Goal: Register for event/course

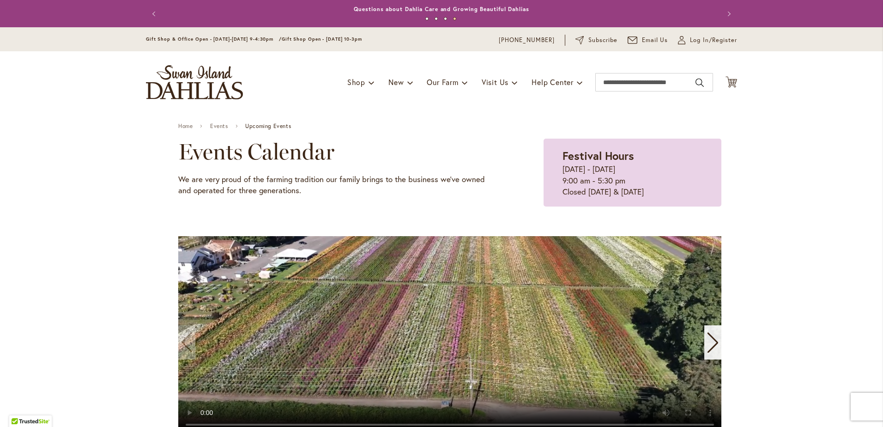
click at [200, 87] on img "store logo" at bounding box center [194, 82] width 97 height 34
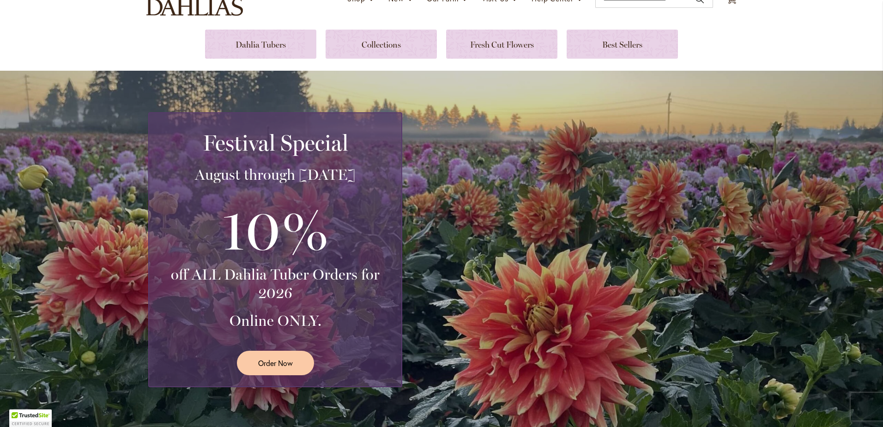
scroll to position [231, 0]
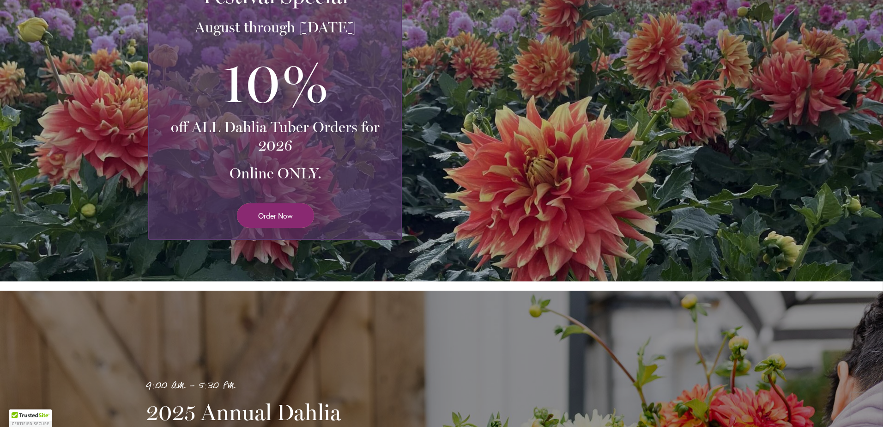
click at [292, 214] on link "Order Now" at bounding box center [275, 215] width 77 height 24
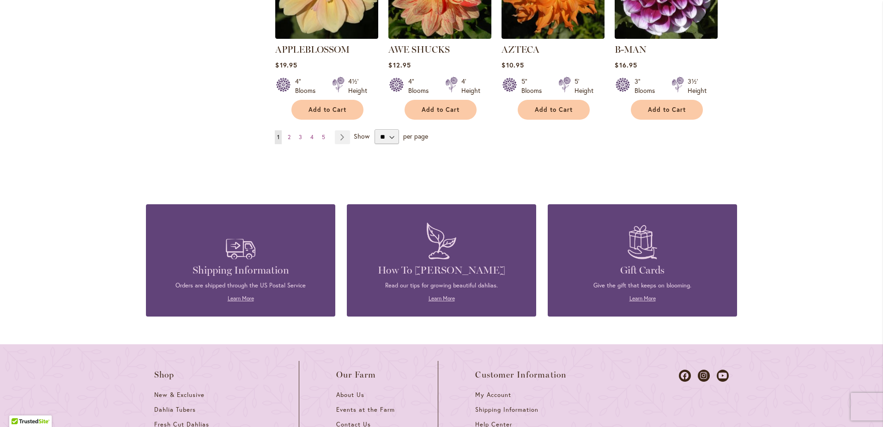
scroll to position [878, 0]
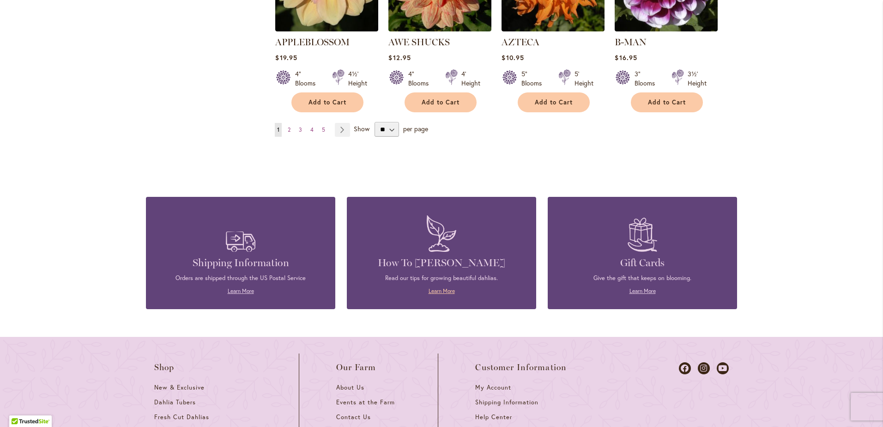
click at [438, 287] on link "Learn More" at bounding box center [442, 290] width 26 height 7
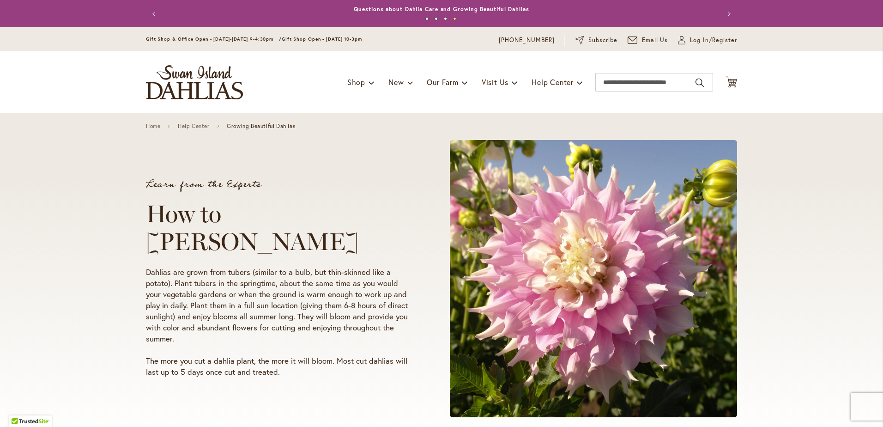
click at [200, 83] on img "store logo" at bounding box center [194, 82] width 97 height 34
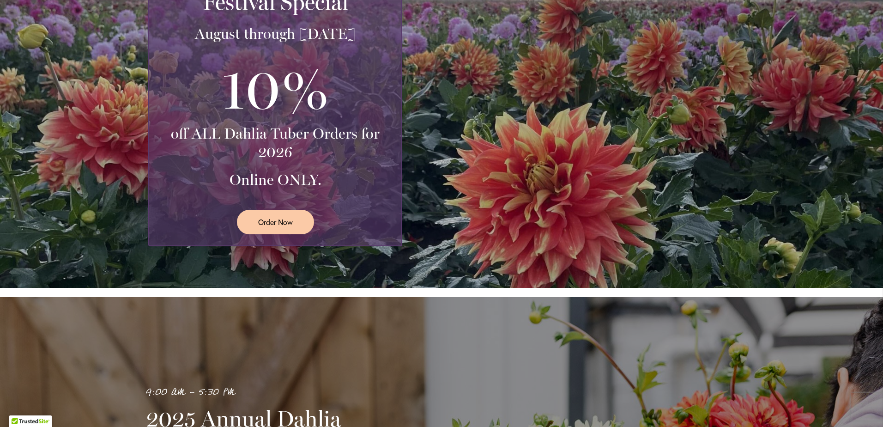
scroll to position [277, 0]
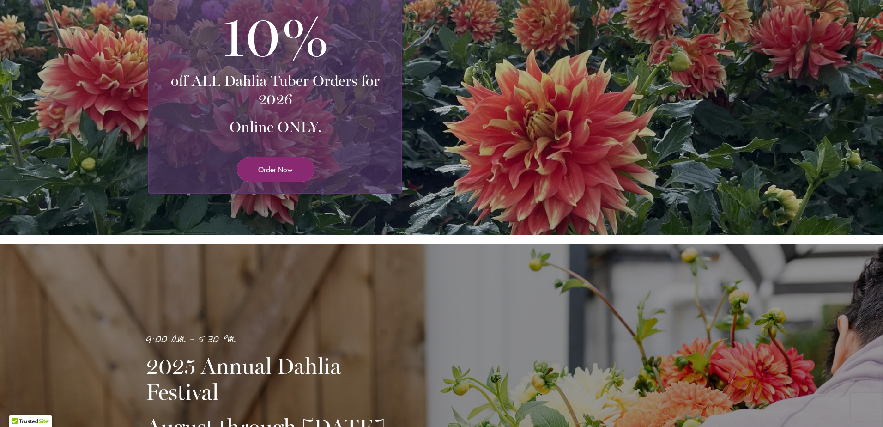
click at [270, 169] on span "Order Now" at bounding box center [275, 169] width 35 height 11
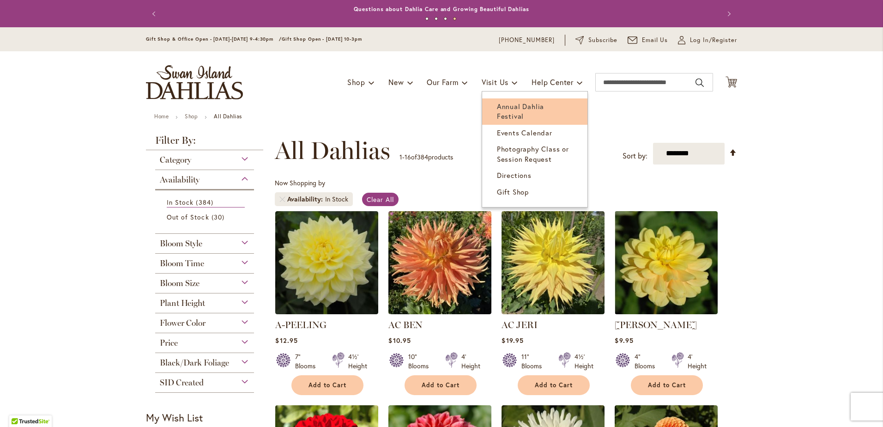
click at [526, 108] on span "Annual Dahlia Festival" at bounding box center [520, 111] width 47 height 19
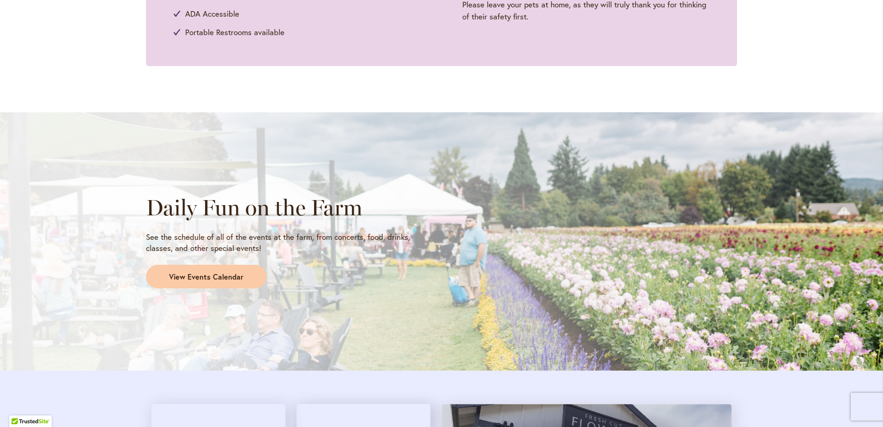
scroll to position [693, 0]
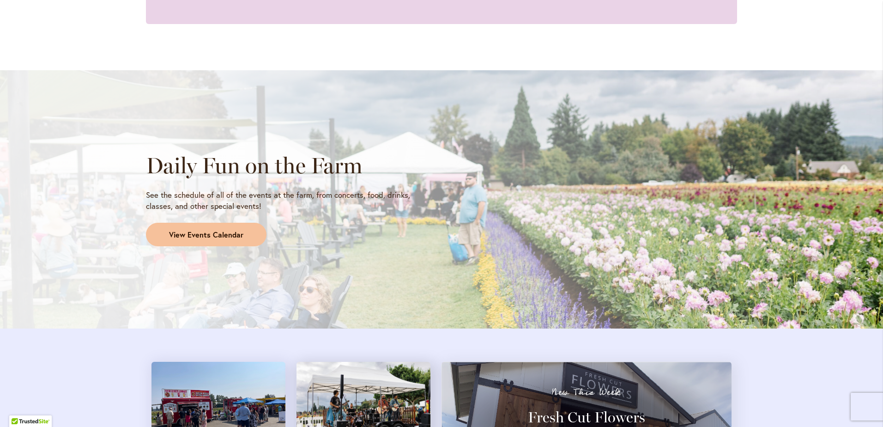
click at [230, 235] on span "View Events Calendar" at bounding box center [206, 235] width 74 height 11
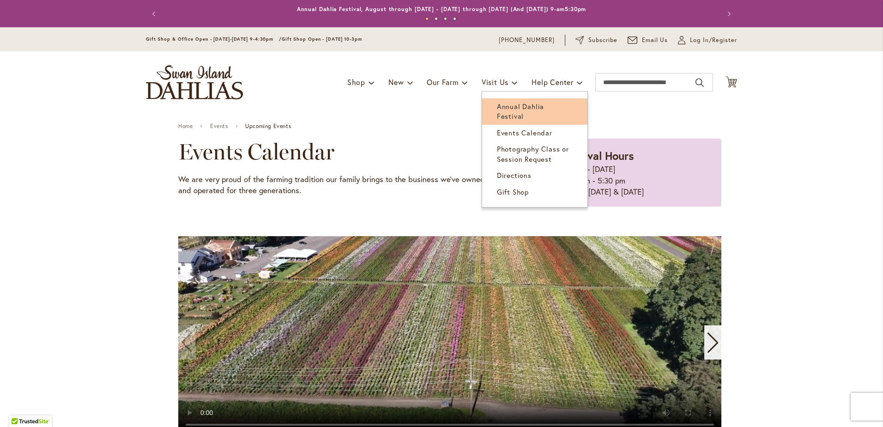
click at [507, 105] on span "Annual Dahlia Festival" at bounding box center [520, 111] width 47 height 19
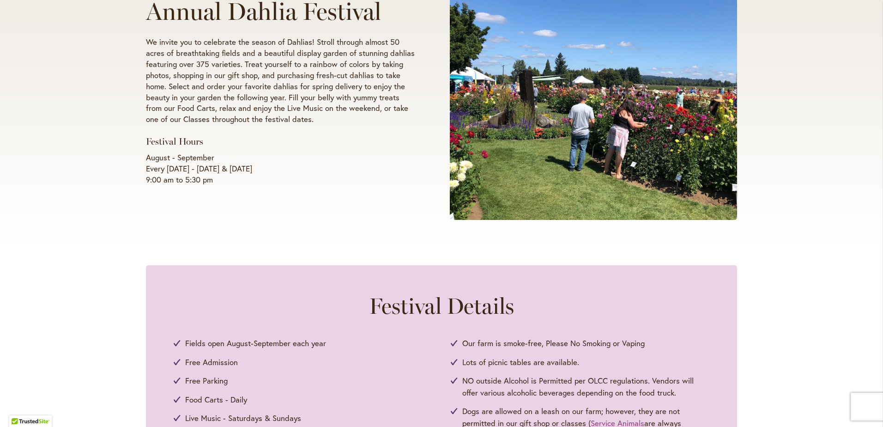
scroll to position [231, 0]
